Goal: Find specific page/section: Find specific page/section

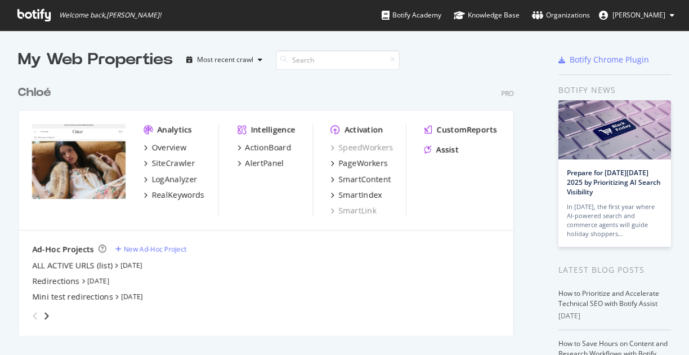
scroll to position [346, 672]
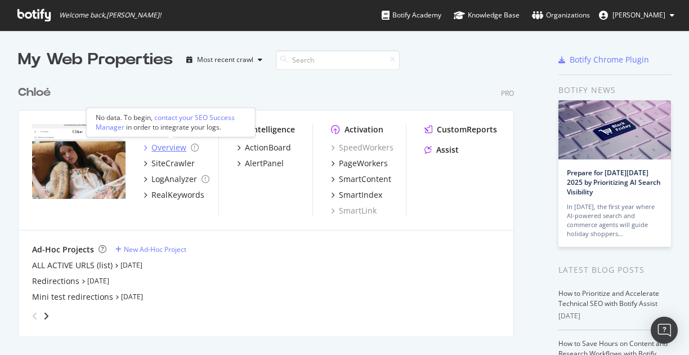
click at [159, 149] on div "Overview" at bounding box center [168, 147] width 35 height 11
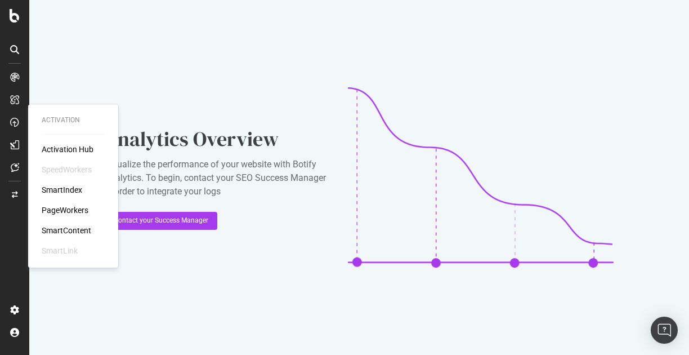
click at [55, 207] on div "PageWorkers" at bounding box center [65, 209] width 47 height 11
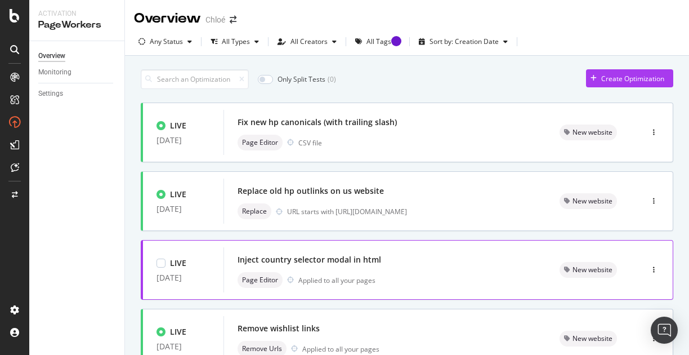
scroll to position [1, 0]
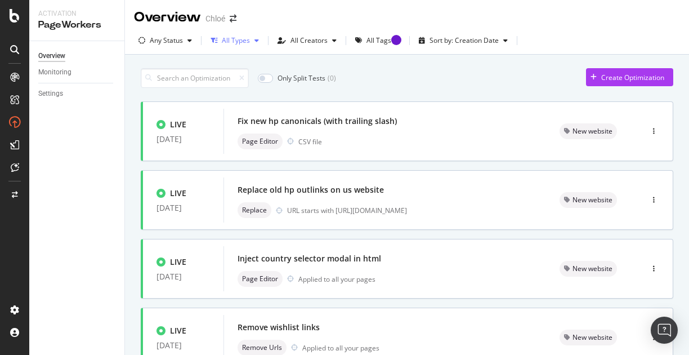
click at [250, 42] on div "button" at bounding box center [257, 40] width 14 height 7
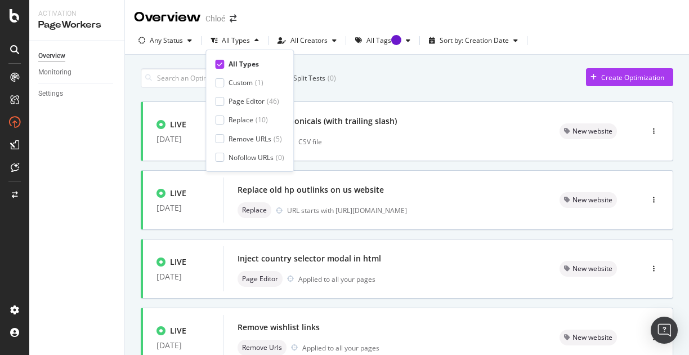
click at [238, 63] on div "All Types" at bounding box center [244, 64] width 30 height 10
click at [187, 39] on div "button" at bounding box center [190, 40] width 14 height 7
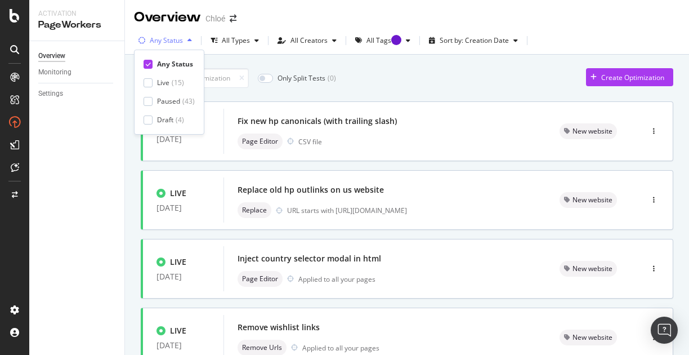
click at [187, 39] on div "button" at bounding box center [190, 40] width 14 height 7
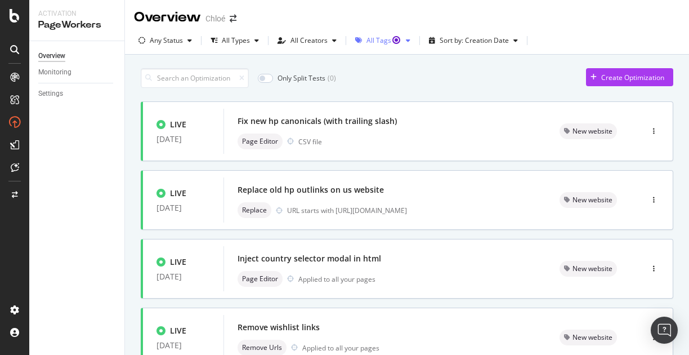
click at [372, 43] on div "All Tags" at bounding box center [383, 40] width 35 height 7
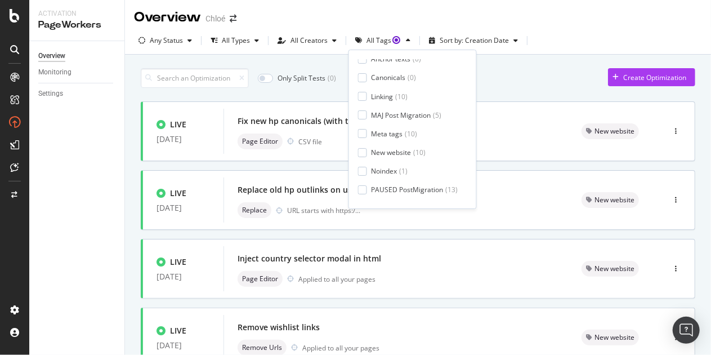
scroll to position [57, 0]
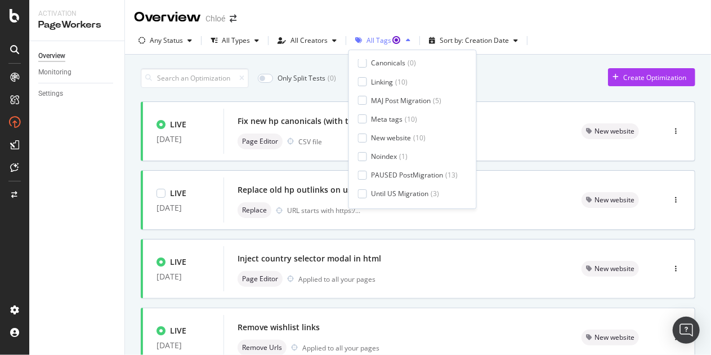
click at [368, 43] on div "All Tags" at bounding box center [383, 40] width 35 height 7
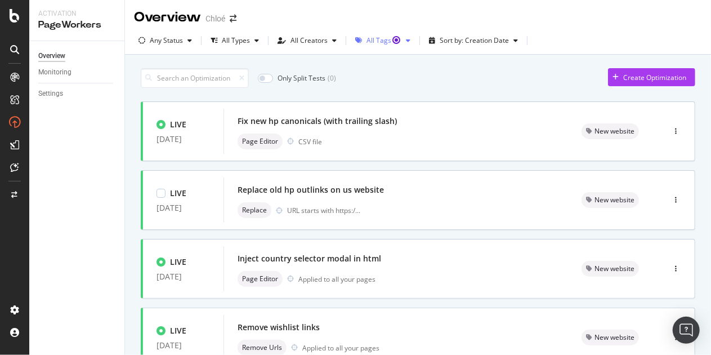
click at [373, 46] on div "All Tags" at bounding box center [383, 40] width 64 height 17
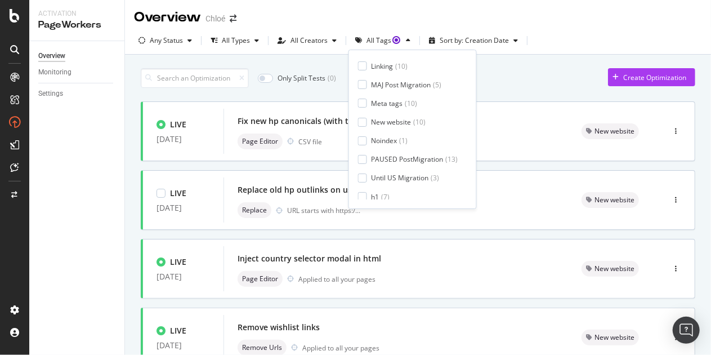
scroll to position [83, 0]
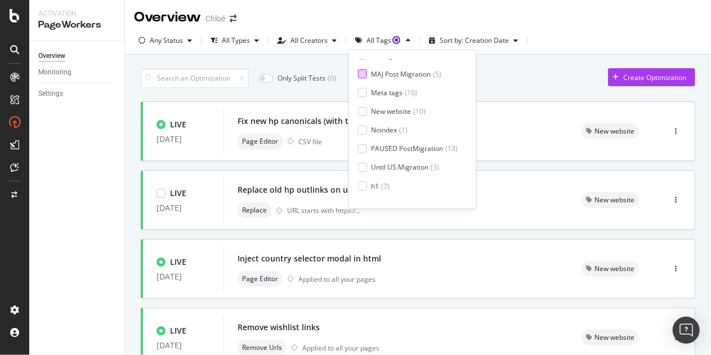
click at [389, 73] on div "MAJ Post Migration" at bounding box center [402, 74] width 60 height 10
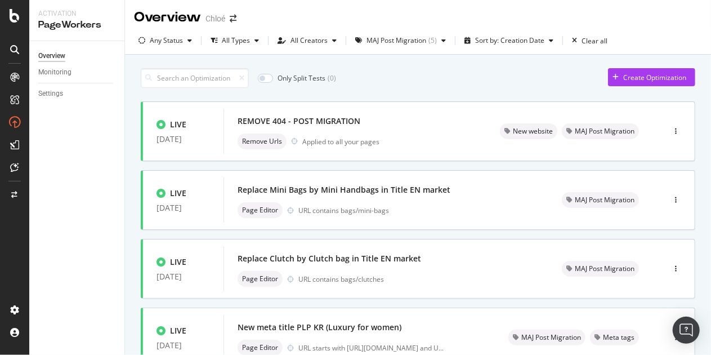
click at [499, 83] on div "Only Split Tests ( 0 ) Create Optimization" at bounding box center [418, 78] width 555 height 20
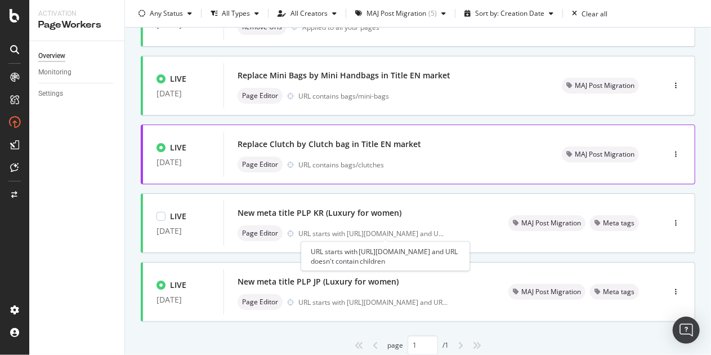
scroll to position [116, 0]
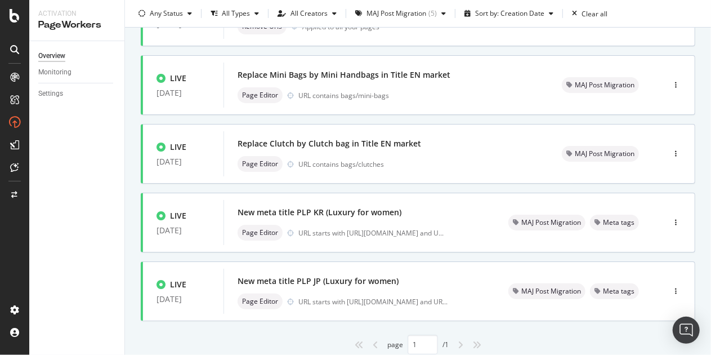
click at [88, 120] on div "Overview Monitoring Settings" at bounding box center [76, 198] width 95 height 314
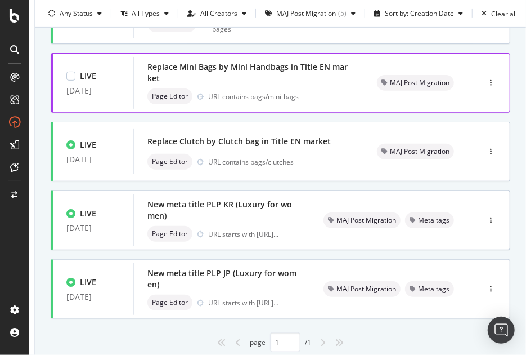
scroll to position [119, 0]
